Goal: Obtain resource: Obtain resource

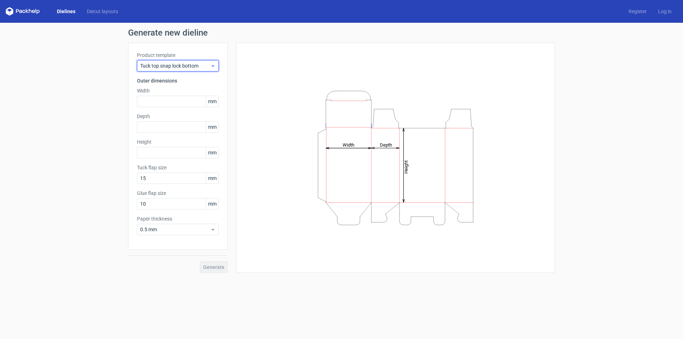
click at [211, 67] on icon at bounding box center [212, 66] width 5 height 6
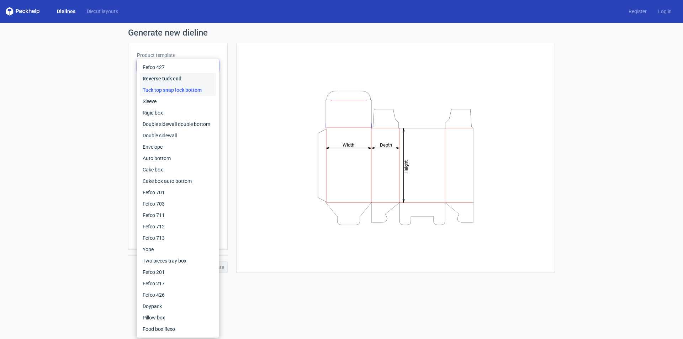
click at [182, 77] on div "Reverse tuck end" at bounding box center [178, 78] width 76 height 11
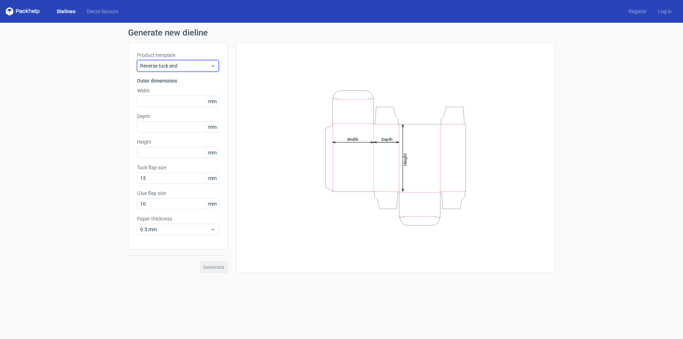
click at [186, 64] on span "Reverse tuck end" at bounding box center [175, 65] width 70 height 7
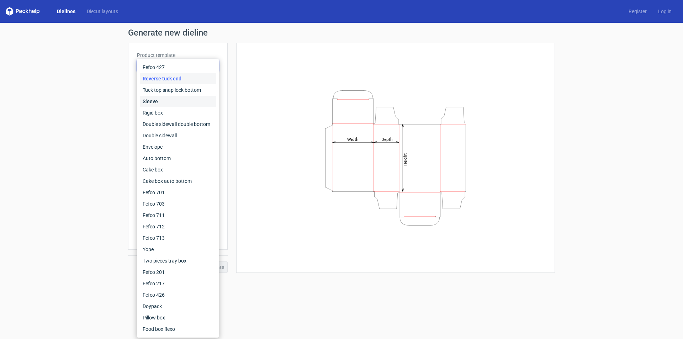
click at [150, 101] on div "Sleeve" at bounding box center [178, 101] width 76 height 11
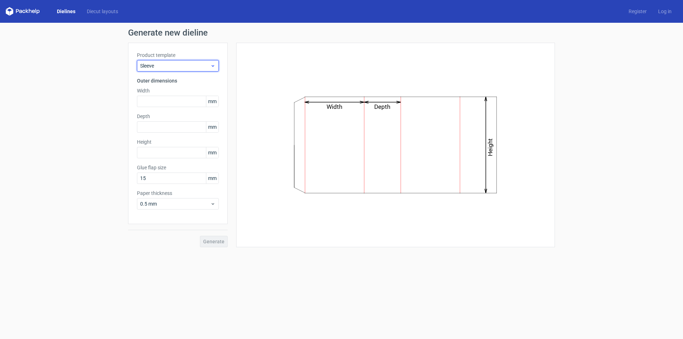
click at [181, 63] on span "Sleeve" at bounding box center [175, 65] width 70 height 7
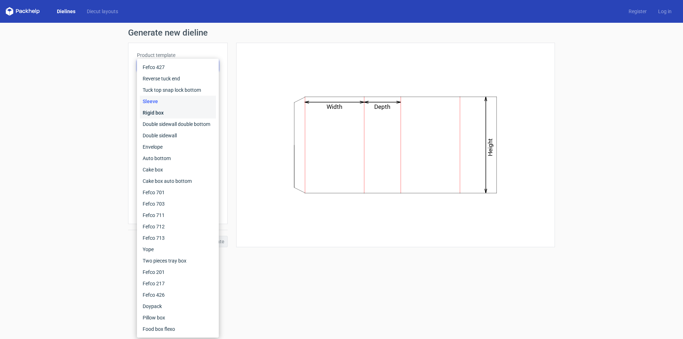
click at [160, 110] on div "Rigid box" at bounding box center [178, 112] width 76 height 11
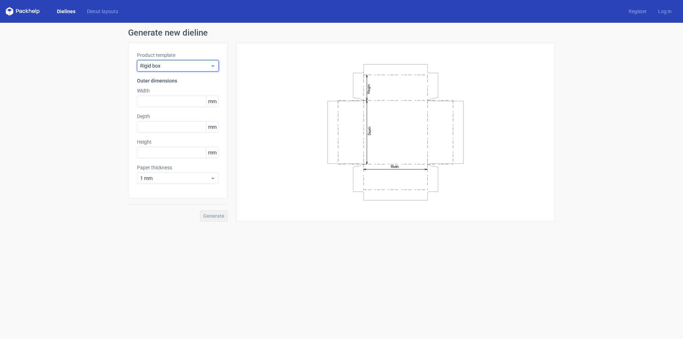
click at [194, 63] on span "Rigid box" at bounding box center [175, 65] width 70 height 7
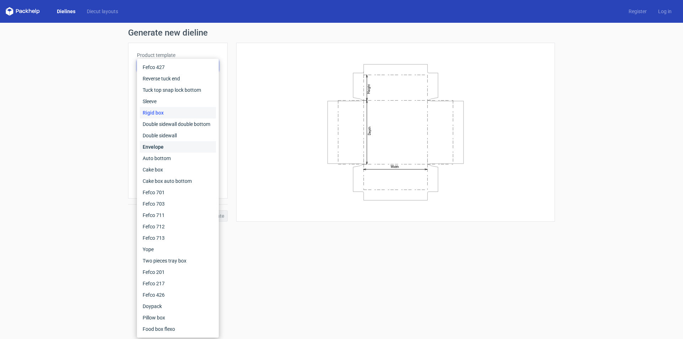
click at [162, 144] on div "Envelope" at bounding box center [178, 146] width 76 height 11
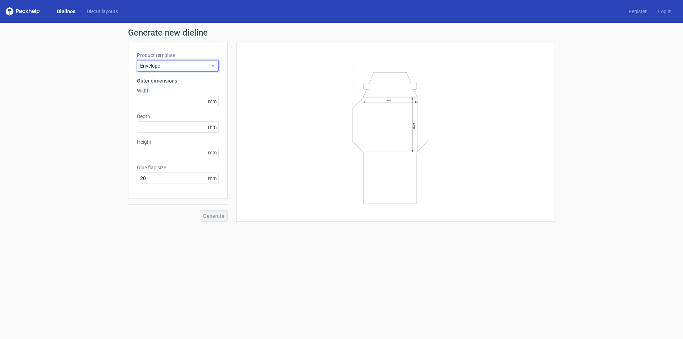
click at [204, 68] on span "Envelope" at bounding box center [175, 65] width 70 height 7
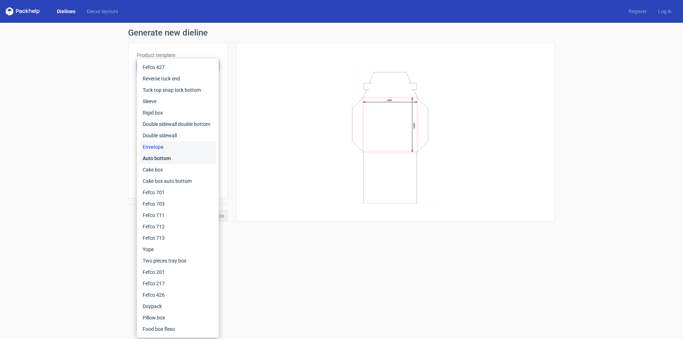
click at [163, 155] on div "Auto bottom" at bounding box center [178, 158] width 76 height 11
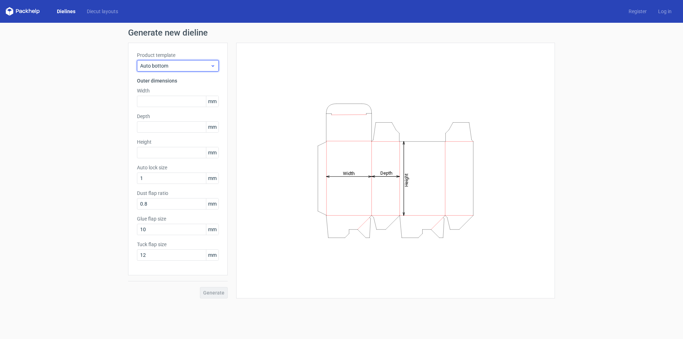
click at [205, 70] on div "Auto bottom" at bounding box center [178, 65] width 82 height 11
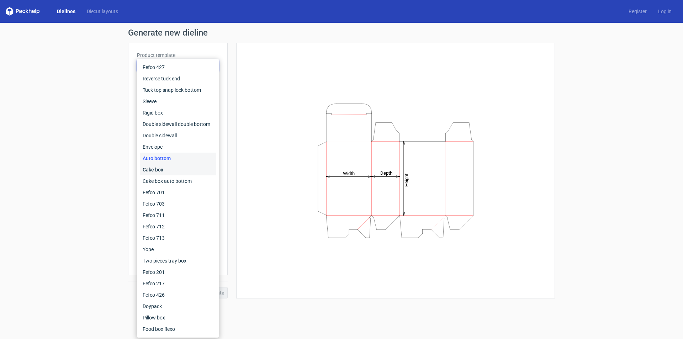
click at [161, 166] on div "Cake box" at bounding box center [178, 169] width 76 height 11
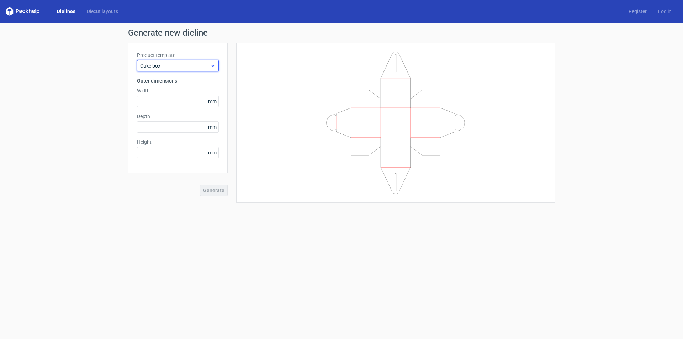
click at [190, 64] on span "Cake box" at bounding box center [175, 65] width 70 height 7
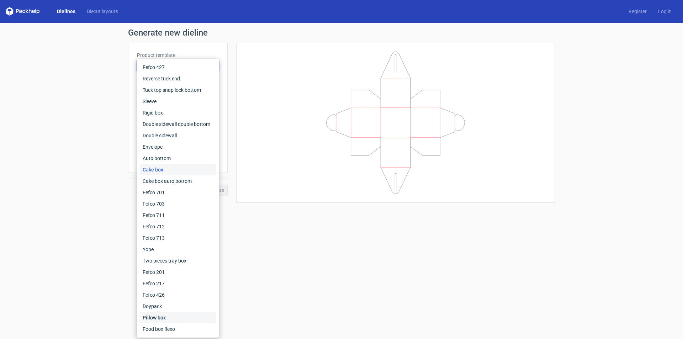
click at [157, 316] on div "Pillow box" at bounding box center [178, 317] width 76 height 11
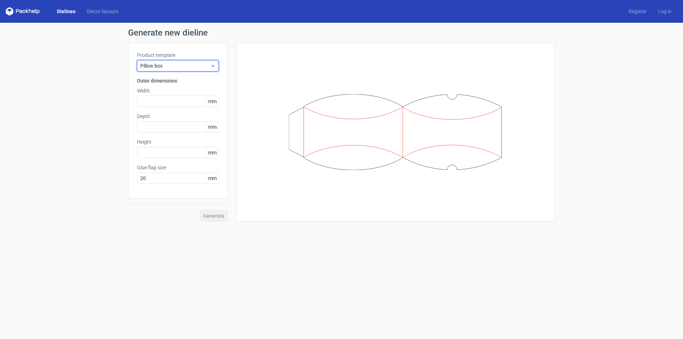
click at [196, 63] on span "Pillow box" at bounding box center [175, 65] width 70 height 7
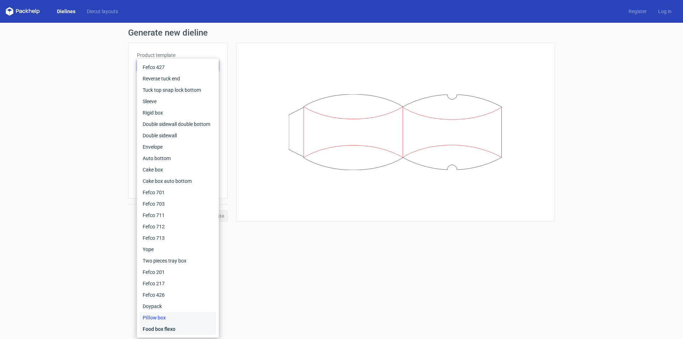
click at [166, 327] on div "Food box flexo" at bounding box center [178, 328] width 76 height 11
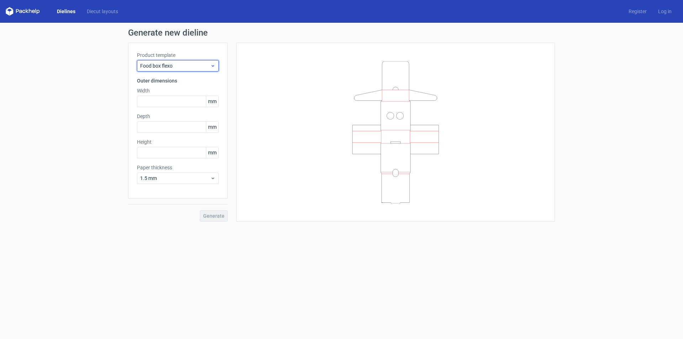
click at [197, 65] on span "Food box flexo" at bounding box center [175, 65] width 70 height 7
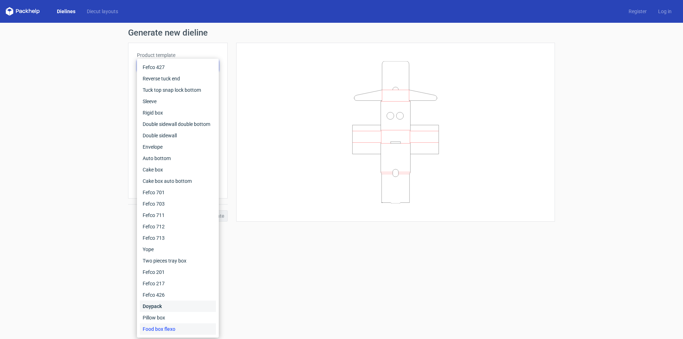
click at [169, 302] on div "Doypack" at bounding box center [178, 306] width 76 height 11
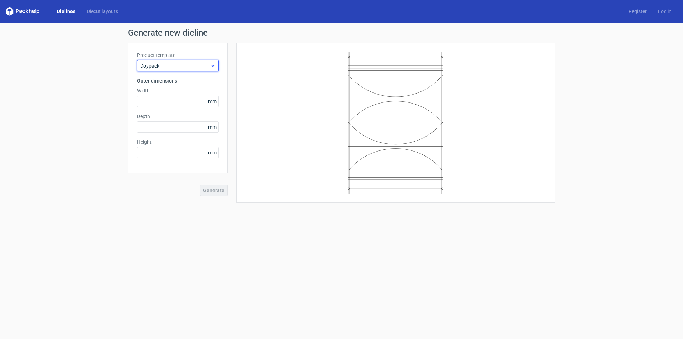
click at [191, 67] on span "Doypack" at bounding box center [175, 65] width 70 height 7
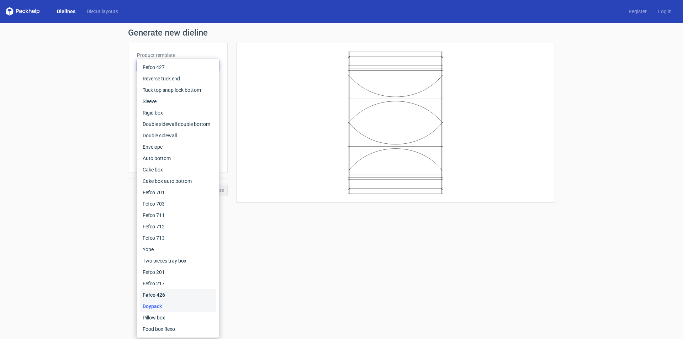
click at [162, 293] on div "Fefco 426" at bounding box center [178, 294] width 76 height 11
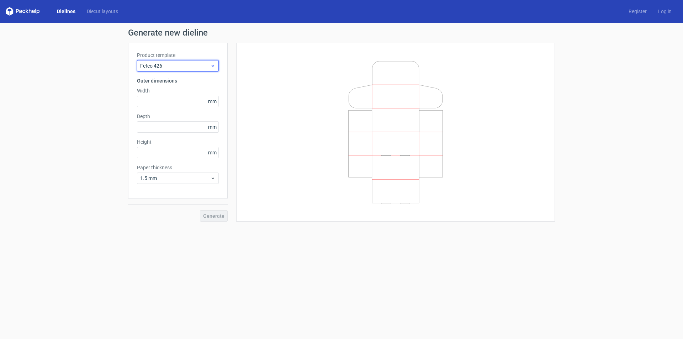
click at [194, 64] on span "Fefco 426" at bounding box center [175, 65] width 70 height 7
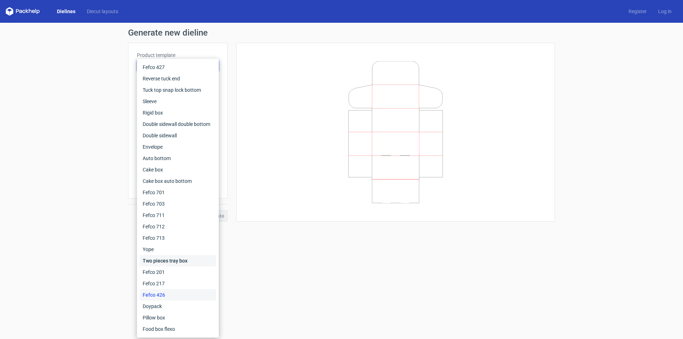
click at [173, 261] on div "Two pieces tray box" at bounding box center [178, 260] width 76 height 11
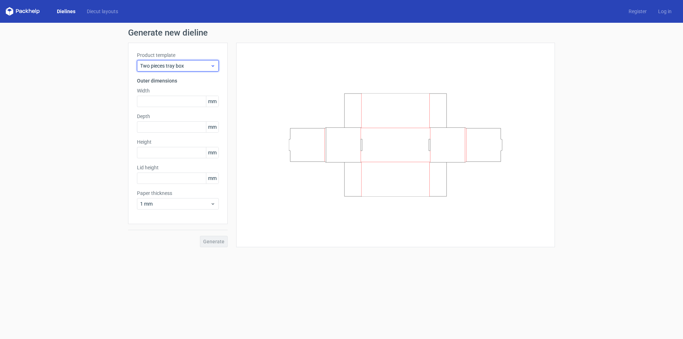
click at [202, 63] on span "Two pieces tray box" at bounding box center [175, 65] width 70 height 7
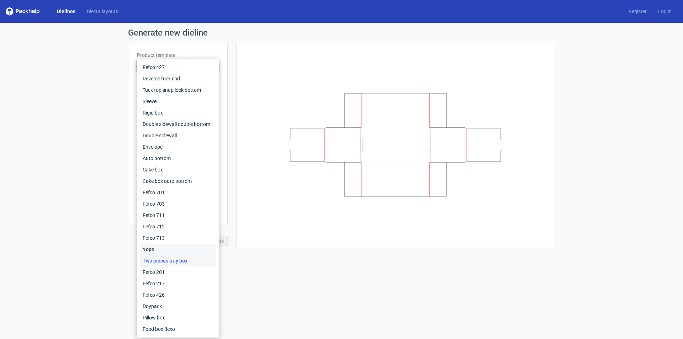
click at [162, 245] on div "Yope" at bounding box center [178, 249] width 76 height 11
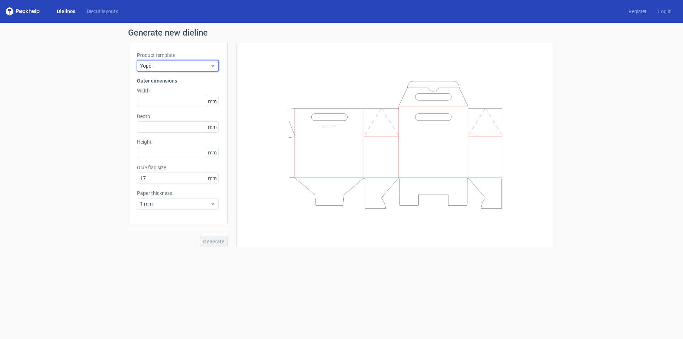
click at [174, 65] on span "Yope" at bounding box center [175, 65] width 70 height 7
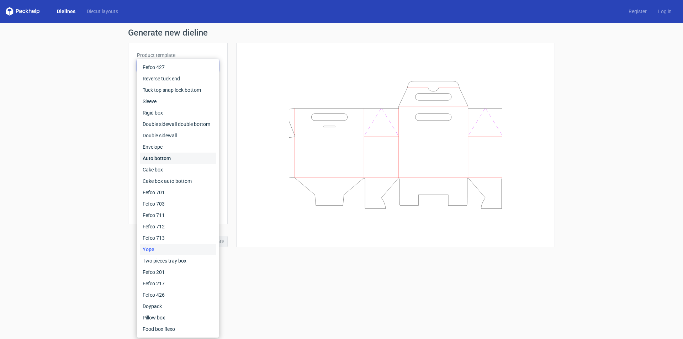
click at [160, 159] on div "Auto bottom" at bounding box center [178, 158] width 76 height 11
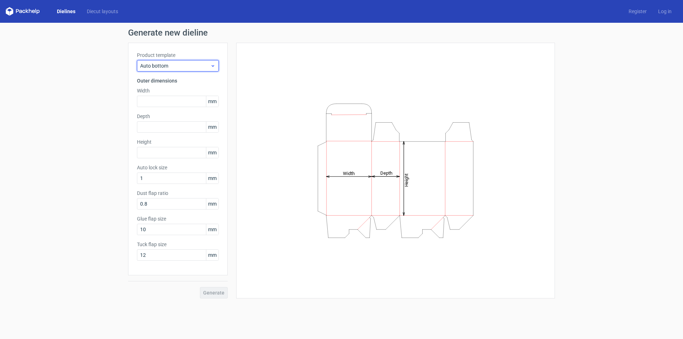
click at [170, 69] on div "Auto bottom" at bounding box center [178, 65] width 82 height 11
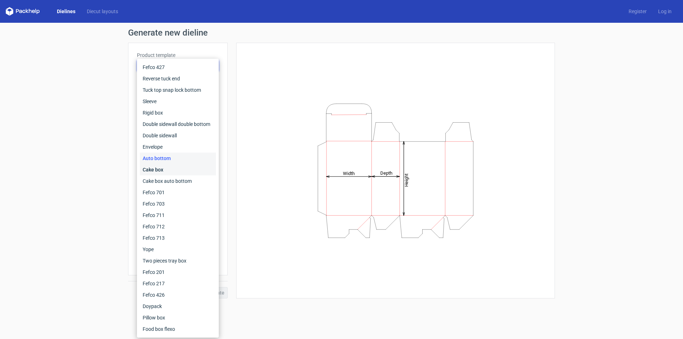
click at [165, 173] on div "Cake box" at bounding box center [178, 169] width 76 height 11
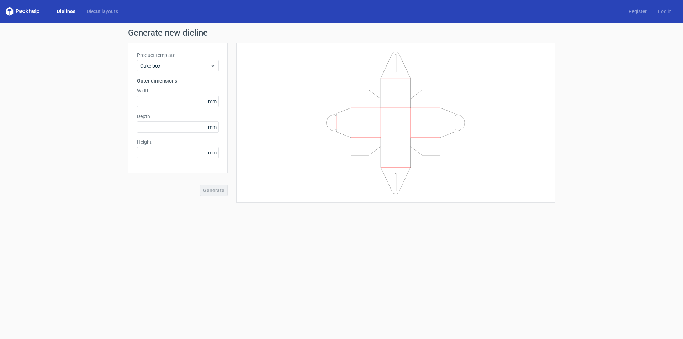
click at [170, 55] on label "Product template" at bounding box center [178, 55] width 82 height 7
click at [169, 61] on div "Cake box" at bounding box center [178, 65] width 82 height 11
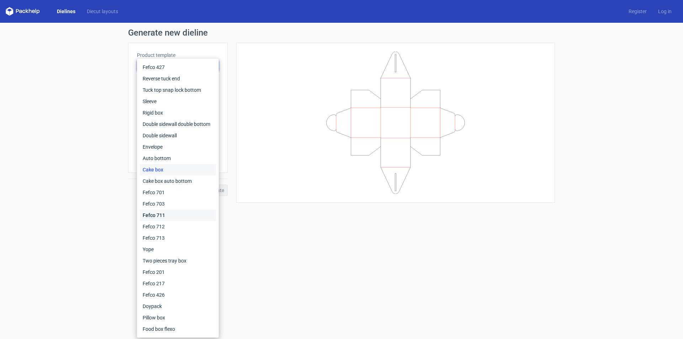
click at [164, 216] on div "Fefco 711" at bounding box center [178, 215] width 76 height 11
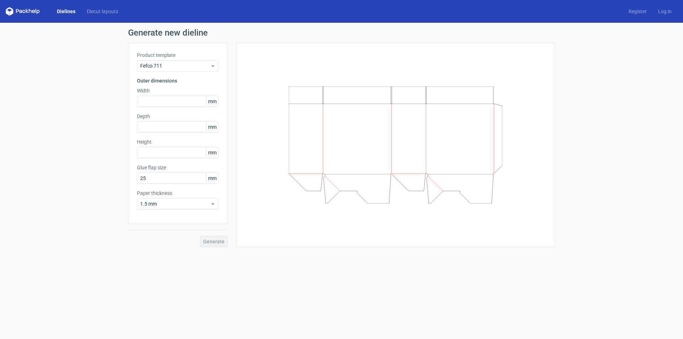
click at [24, 10] on icon at bounding box center [23, 11] width 34 height 9
click at [213, 238] on div "Generate" at bounding box center [178, 235] width 100 height 23
click at [191, 102] on input "text" at bounding box center [178, 101] width 82 height 11
type input "50"
click at [183, 133] on div "Product template Fefco 711 Outer dimensions Width 50 mm Depth mm Height mm Glue…" at bounding box center [178, 133] width 100 height 181
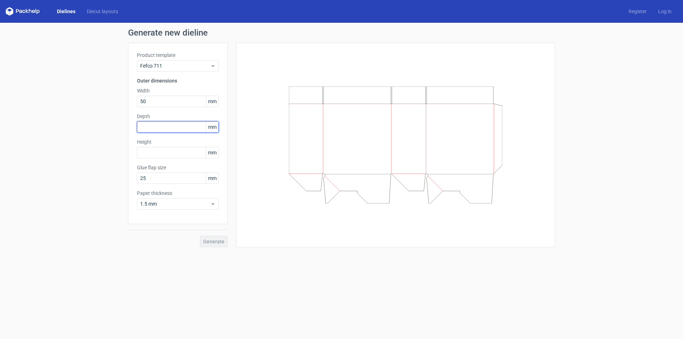
click at [182, 128] on input "text" at bounding box center [178, 126] width 82 height 11
type input "50"
click at [181, 156] on input "text" at bounding box center [178, 152] width 82 height 11
type input "50"
click at [214, 244] on span "Generate" at bounding box center [213, 241] width 21 height 5
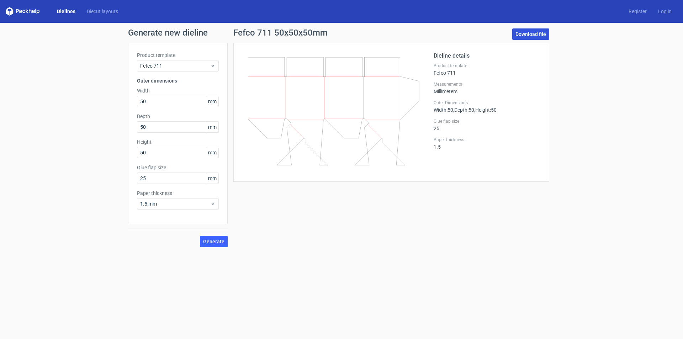
click at [521, 36] on link "Download file" at bounding box center [530, 33] width 37 height 11
click at [186, 63] on span "Fefco 711" at bounding box center [175, 65] width 70 height 7
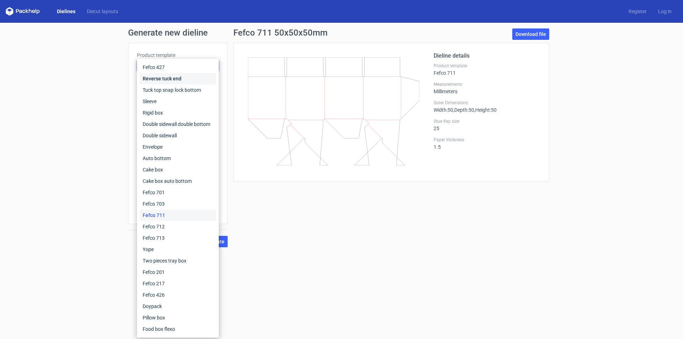
click at [176, 77] on div "Reverse tuck end" at bounding box center [178, 78] width 76 height 11
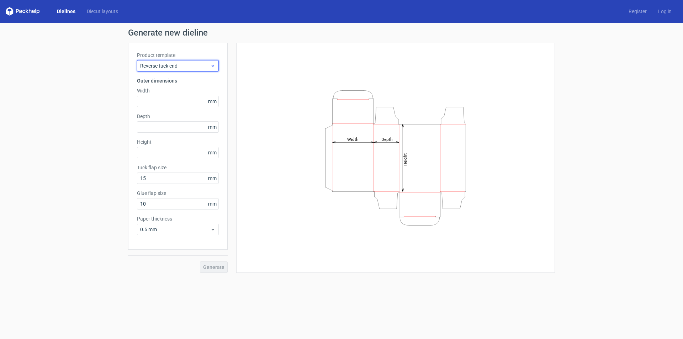
click at [181, 68] on span "Reverse tuck end" at bounding box center [175, 65] width 70 height 7
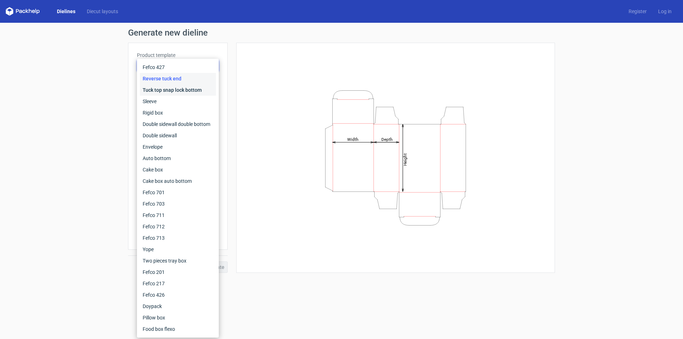
click at [167, 88] on div "Tuck top snap lock bottom" at bounding box center [178, 89] width 76 height 11
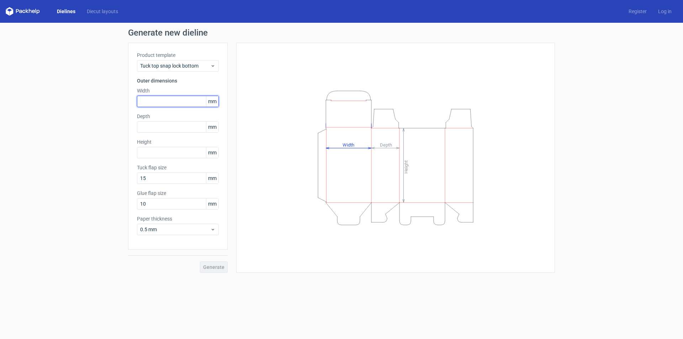
click at [174, 103] on input "text" at bounding box center [178, 101] width 82 height 11
type input "200"
click at [261, 104] on div "Height Depth Width" at bounding box center [395, 158] width 301 height 212
click at [174, 126] on input "text" at bounding box center [178, 126] width 82 height 11
click at [168, 153] on div "Height mm" at bounding box center [178, 148] width 82 height 20
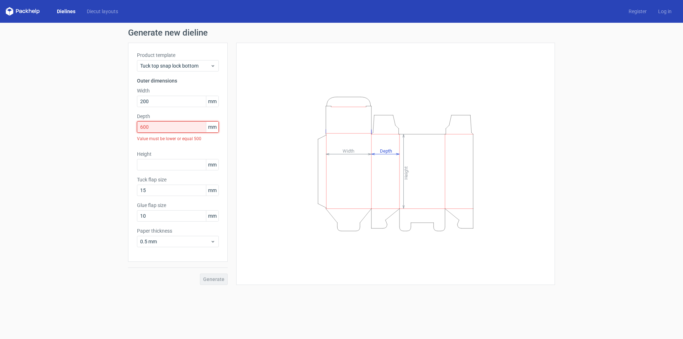
click at [192, 125] on input "600" at bounding box center [178, 126] width 82 height 11
drag, startPoint x: 163, startPoint y: 125, endPoint x: 130, endPoint y: 124, distance: 33.1
click at [130, 124] on div "Product template Tuck top snap lock bottom Outer dimensions Width 200 mm Depth …" at bounding box center [178, 152] width 100 height 219
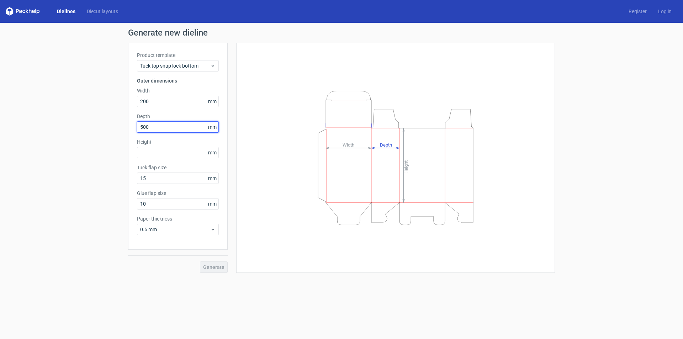
type input "500"
click at [154, 155] on input "text" at bounding box center [178, 152] width 82 height 11
type input "100"
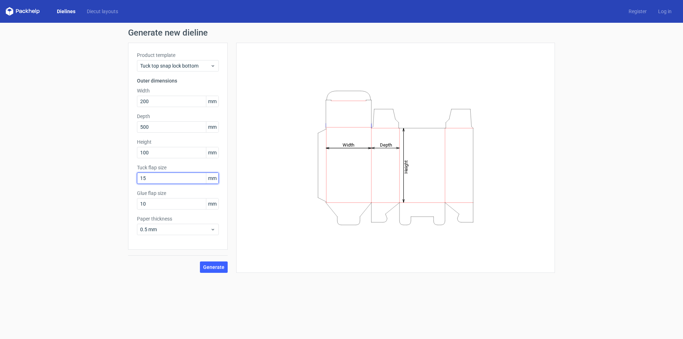
drag, startPoint x: 163, startPoint y: 176, endPoint x: 175, endPoint y: 183, distance: 14.5
click at [175, 183] on input "15" at bounding box center [178, 178] width 82 height 11
click at [176, 179] on input "15" at bounding box center [178, 178] width 82 height 11
click at [222, 266] on span "Generate" at bounding box center [213, 267] width 21 height 5
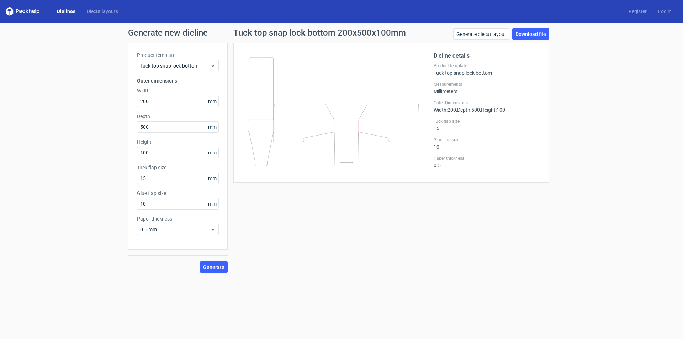
click at [290, 128] on icon at bounding box center [333, 111] width 171 height 109
drag, startPoint x: 303, startPoint y: 120, endPoint x: 290, endPoint y: 154, distance: 36.7
click at [290, 154] on icon at bounding box center [333, 111] width 171 height 109
click at [480, 37] on link "Generate diecut layout" at bounding box center [481, 33] width 56 height 11
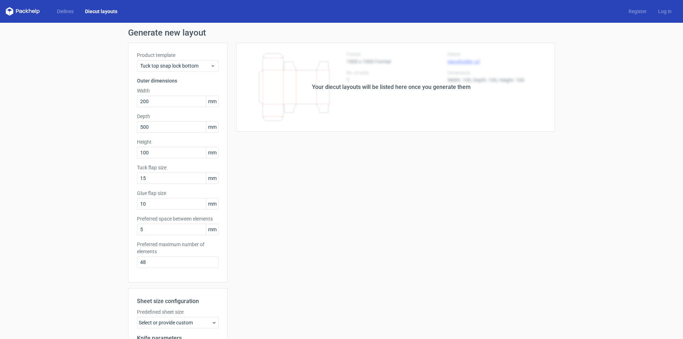
click at [366, 89] on div "Your diecut layouts will be listed here once you generate them" at bounding box center [391, 87] width 159 height 9
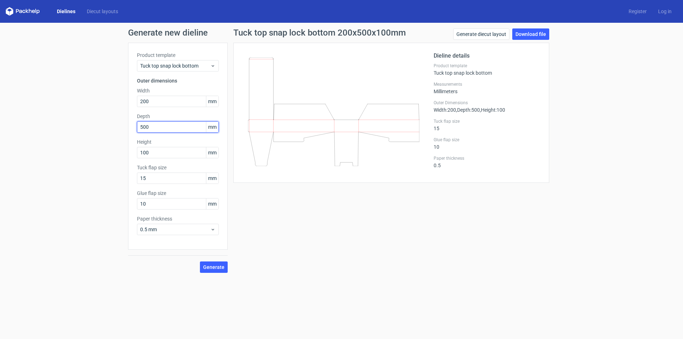
drag, startPoint x: 163, startPoint y: 127, endPoint x: 136, endPoint y: 127, distance: 26.7
click at [136, 127] on div "Product template Tuck top snap lock bottom Outer dimensions Width 200 mm Depth …" at bounding box center [178, 146] width 100 height 207
click at [200, 261] on button "Generate" at bounding box center [214, 266] width 28 height 11
type input "2"
type input "50"
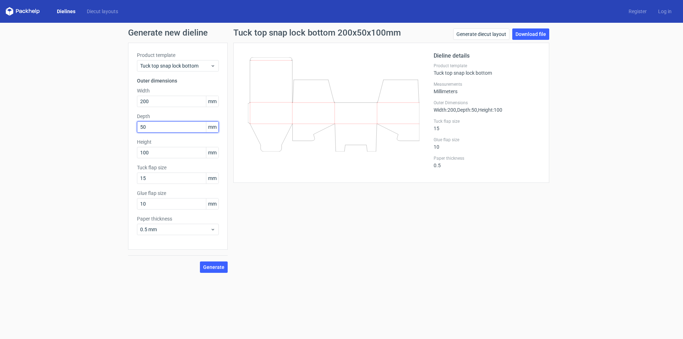
click at [200, 261] on button "Generate" at bounding box center [214, 266] width 28 height 11
drag, startPoint x: 166, startPoint y: 155, endPoint x: 130, endPoint y: 152, distance: 36.1
click at [130, 152] on div "Product template Tuck top snap lock bottom Outer dimensions Width 200 mm Depth …" at bounding box center [178, 146] width 100 height 207
type input "500"
click at [200, 261] on button "Generate" at bounding box center [214, 266] width 28 height 11
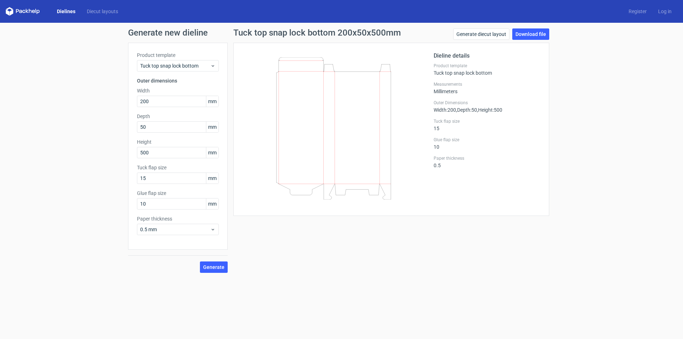
click at [286, 84] on icon at bounding box center [333, 128] width 171 height 142
